Goal: Information Seeking & Learning: Find specific fact

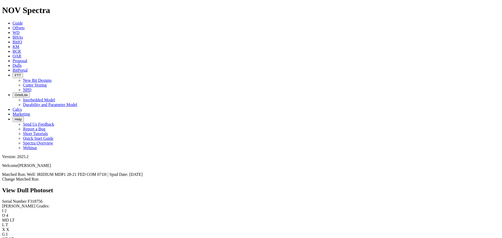
click at [28, 199] on span "F318756" at bounding box center [35, 201] width 15 height 4
copy span "F318756"
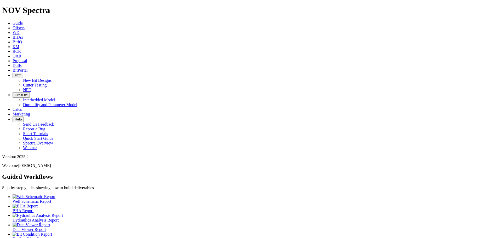
click at [22, 63] on span "Dulls" at bounding box center [17, 65] width 9 height 4
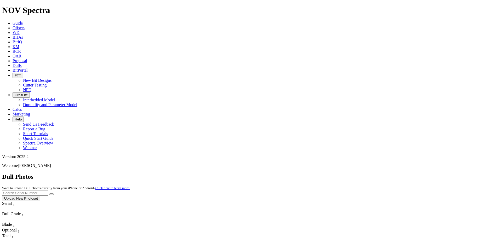
click at [48, 191] on input "text" at bounding box center [25, 193] width 46 height 5
type input "A315111"
click at [54, 194] on button "submit" at bounding box center [51, 195] width 4 height 2
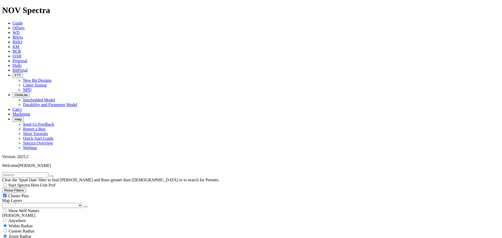
click at [27, 59] on span "Proposal" at bounding box center [20, 61] width 15 height 4
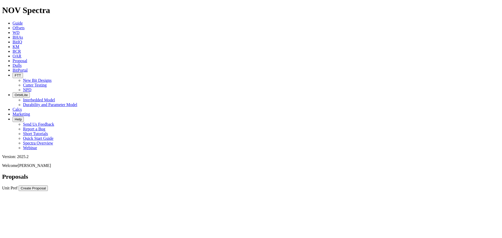
click at [0, 0] on div at bounding box center [0, 0] width 0 height 0
click at [22, 63] on span "Dulls" at bounding box center [17, 65] width 9 height 4
click at [48, 191] on input "text" at bounding box center [25, 193] width 46 height 5
paste input "A319686"
type input "A319686"
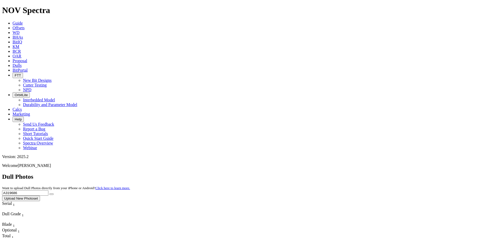
click at [49, 194] on button "submit" at bounding box center [51, 195] width 4 height 2
